Goal: Information Seeking & Learning: Learn about a topic

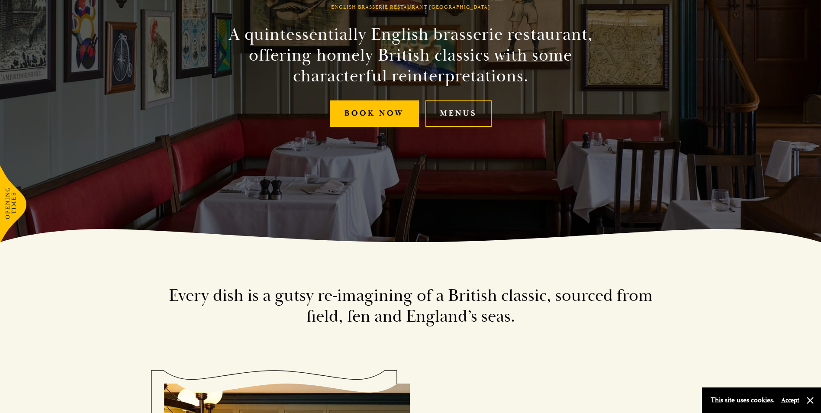
scroll to position [173, 0]
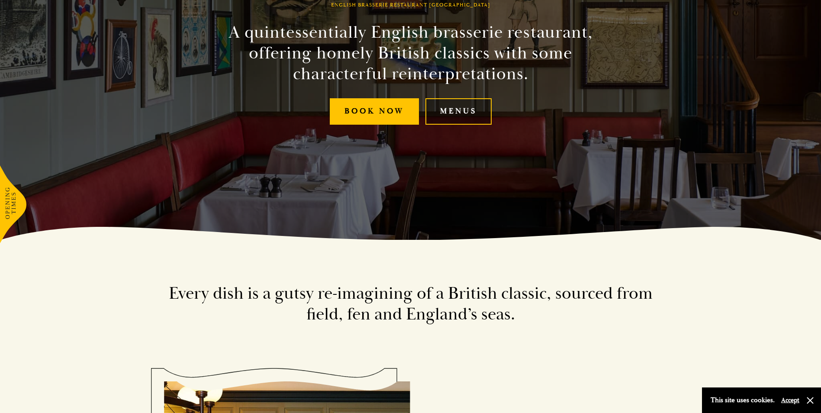
click at [453, 111] on link "Menus" at bounding box center [458, 111] width 66 height 26
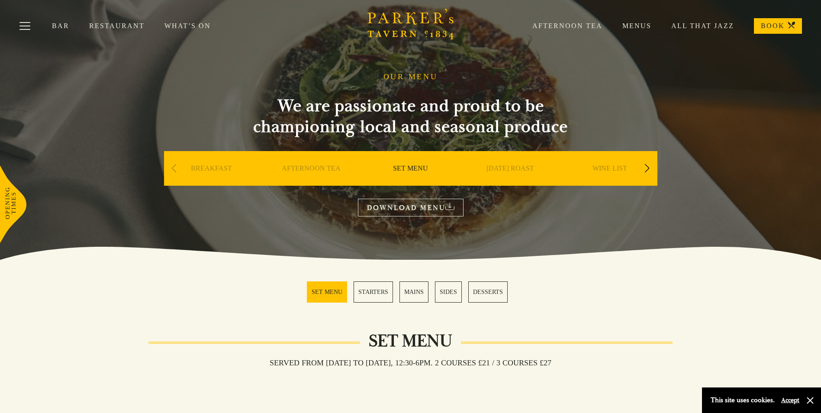
click at [646, 166] on div "Next slide" at bounding box center [647, 168] width 12 height 19
click at [502, 168] on link "A LA CARTE" at bounding box center [510, 181] width 40 height 35
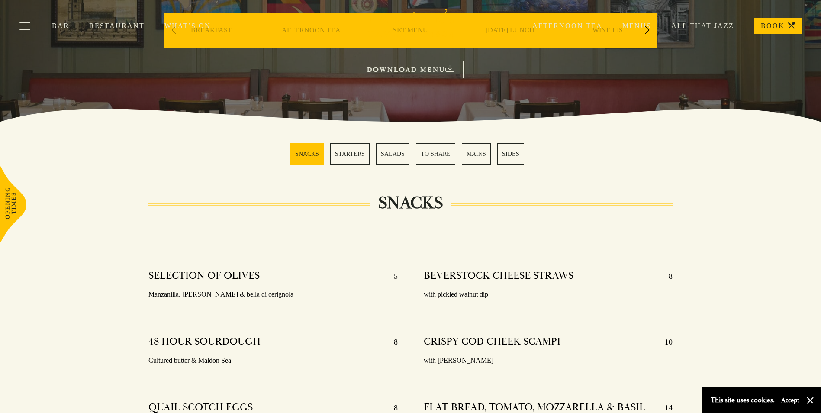
scroll to position [173, 0]
